Goal: Navigation & Orientation: Find specific page/section

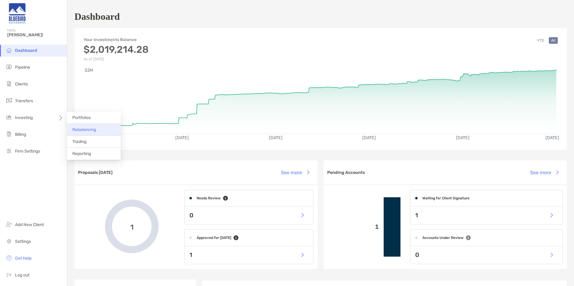
click at [89, 127] on span "Rebalancing" at bounding box center [84, 129] width 24 height 5
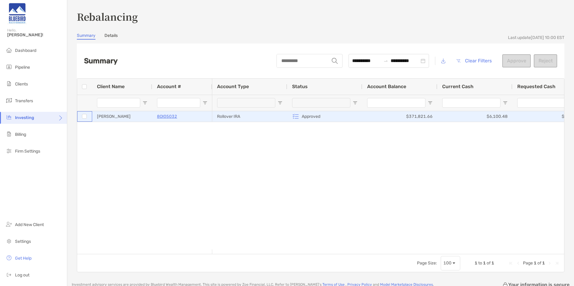
click at [87, 118] on div at bounding box center [84, 117] width 5 height 10
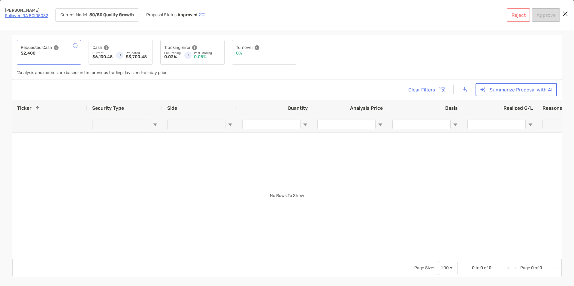
click at [566, 15] on icon "Close modal" at bounding box center [564, 13] width 5 height 7
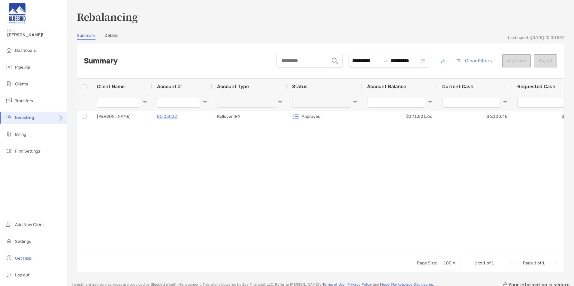
click at [111, 35] on link "Details" at bounding box center [110, 36] width 13 height 7
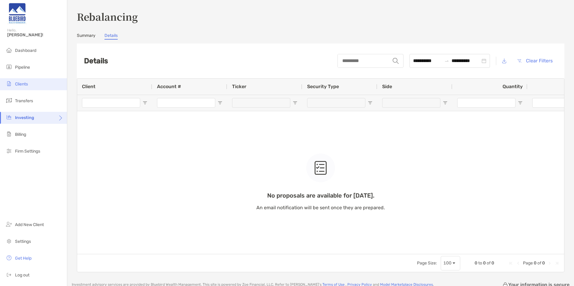
click at [35, 83] on li "Clients" at bounding box center [33, 84] width 67 height 12
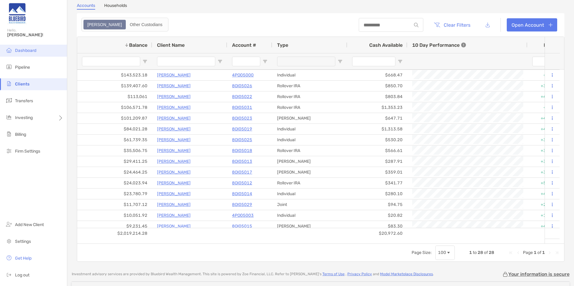
click at [34, 54] on li "Dashboard" at bounding box center [33, 51] width 67 height 12
